Goal: Task Accomplishment & Management: Use online tool/utility

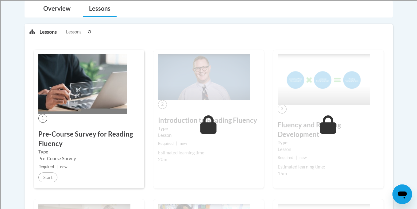
scroll to position [124, 0]
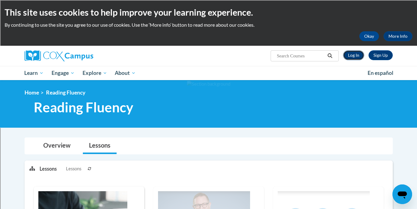
click at [359, 57] on link "Log In" at bounding box center [353, 55] width 21 height 10
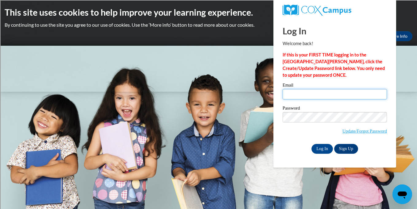
click at [313, 91] on input "Email" at bounding box center [335, 94] width 104 height 10
type input "llysakova@shorewood.k12.wi.us"
click at [323, 150] on input "Log In" at bounding box center [323, 149] width 22 height 10
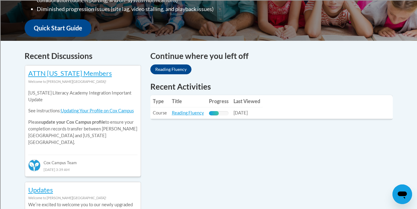
scroll to position [222, 0]
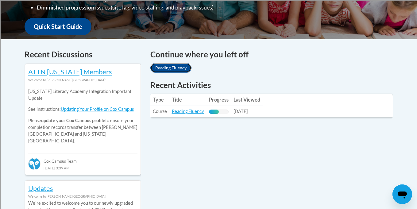
click at [177, 67] on link "Reading Fluency" at bounding box center [171, 68] width 41 height 10
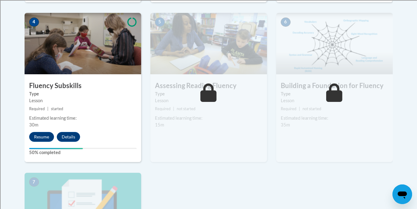
scroll to position [346, 0]
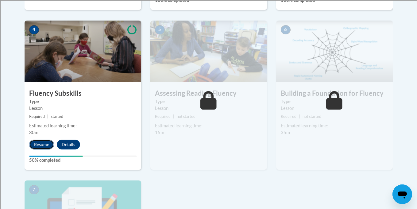
click at [47, 144] on button "Resume" at bounding box center [41, 145] width 25 height 10
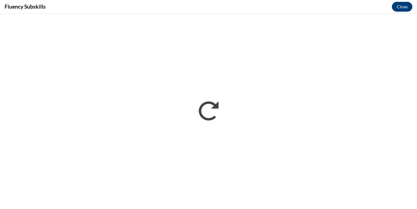
scroll to position [0, 0]
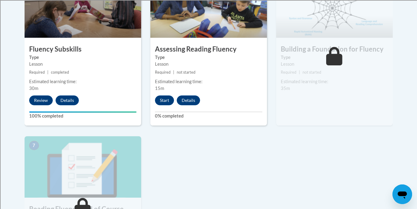
scroll to position [398, 0]
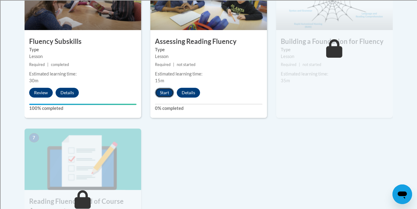
click at [164, 93] on button "Start" at bounding box center [164, 93] width 19 height 10
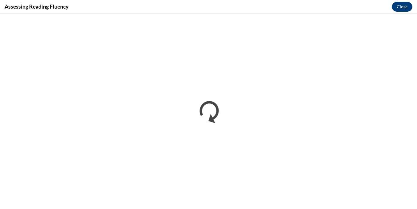
scroll to position [0, 0]
click at [398, 10] on button "Close" at bounding box center [402, 7] width 21 height 10
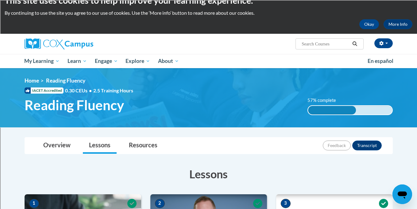
scroll to position [14, 0]
